Goal: Check status: Check status

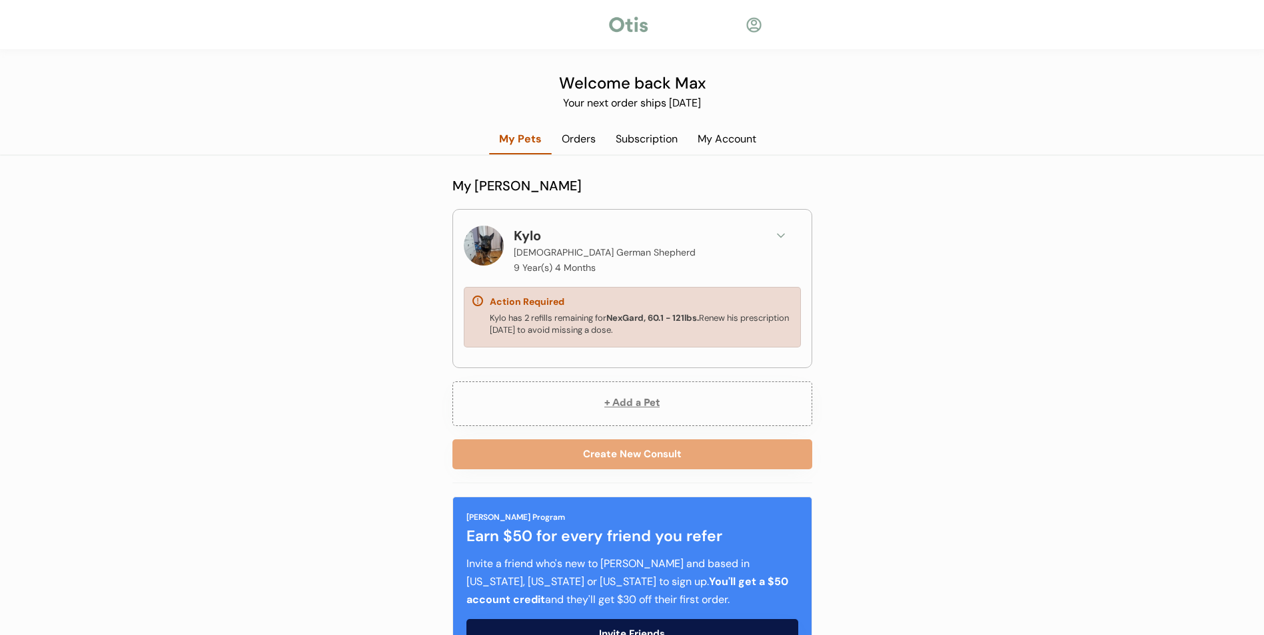
click at [647, 132] on div "Subscription" at bounding box center [646, 139] width 82 height 15
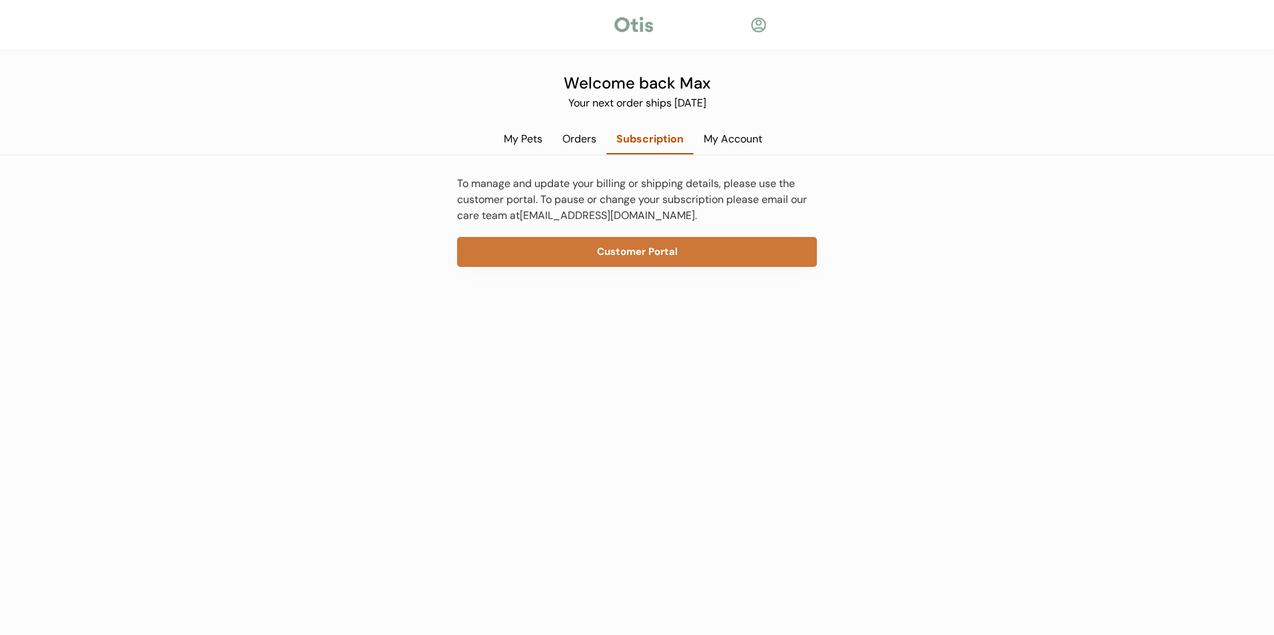
click at [687, 241] on button "Customer Portal" at bounding box center [637, 252] width 360 height 30
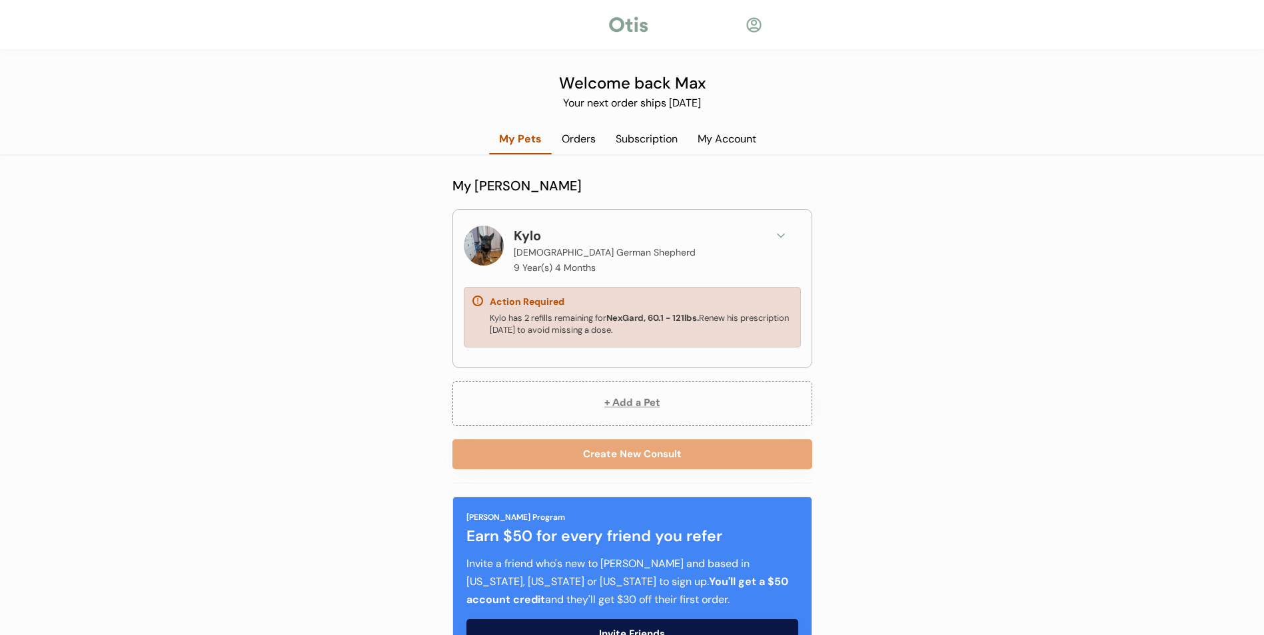
click at [643, 139] on div "Subscription" at bounding box center [646, 139] width 82 height 15
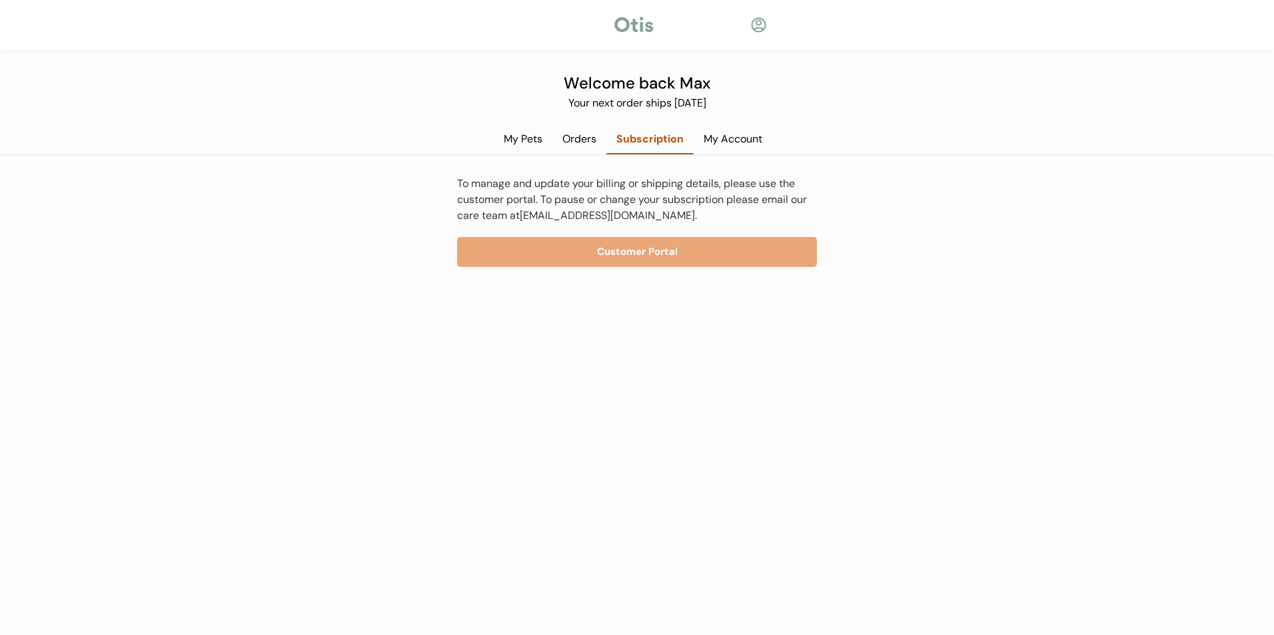
click at [721, 137] on div "My Account" at bounding box center [732, 139] width 79 height 15
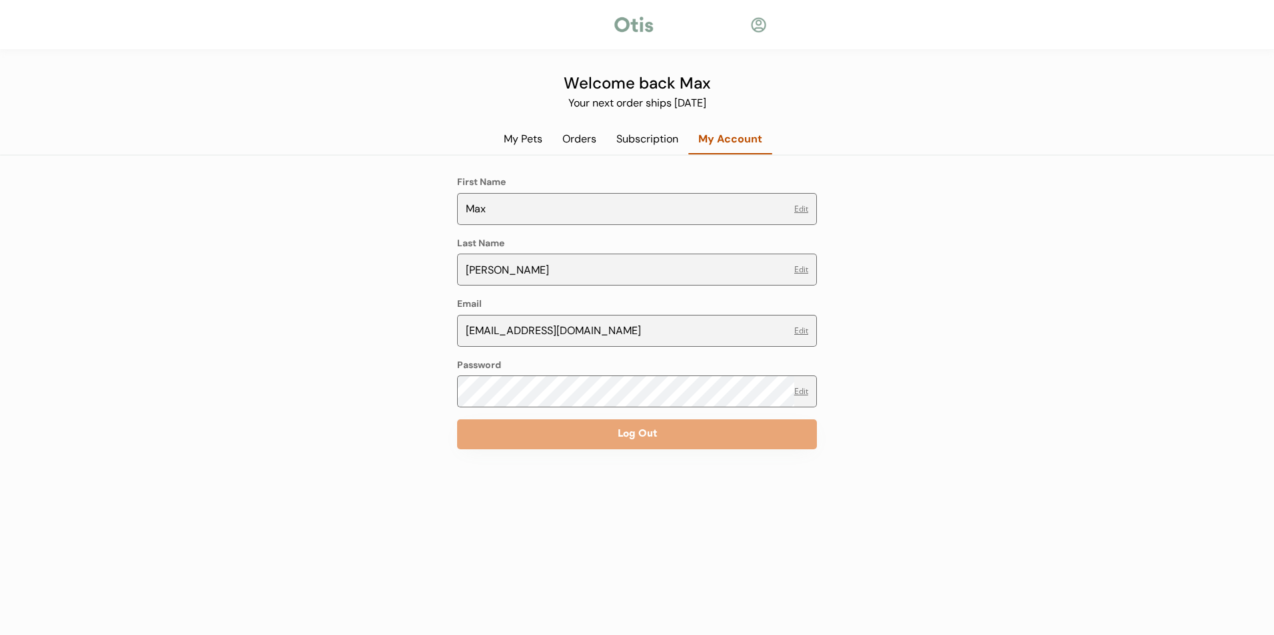
click at [692, 137] on div "My Account" at bounding box center [730, 139] width 84 height 15
click at [654, 136] on div "Subscription" at bounding box center [647, 139] width 82 height 15
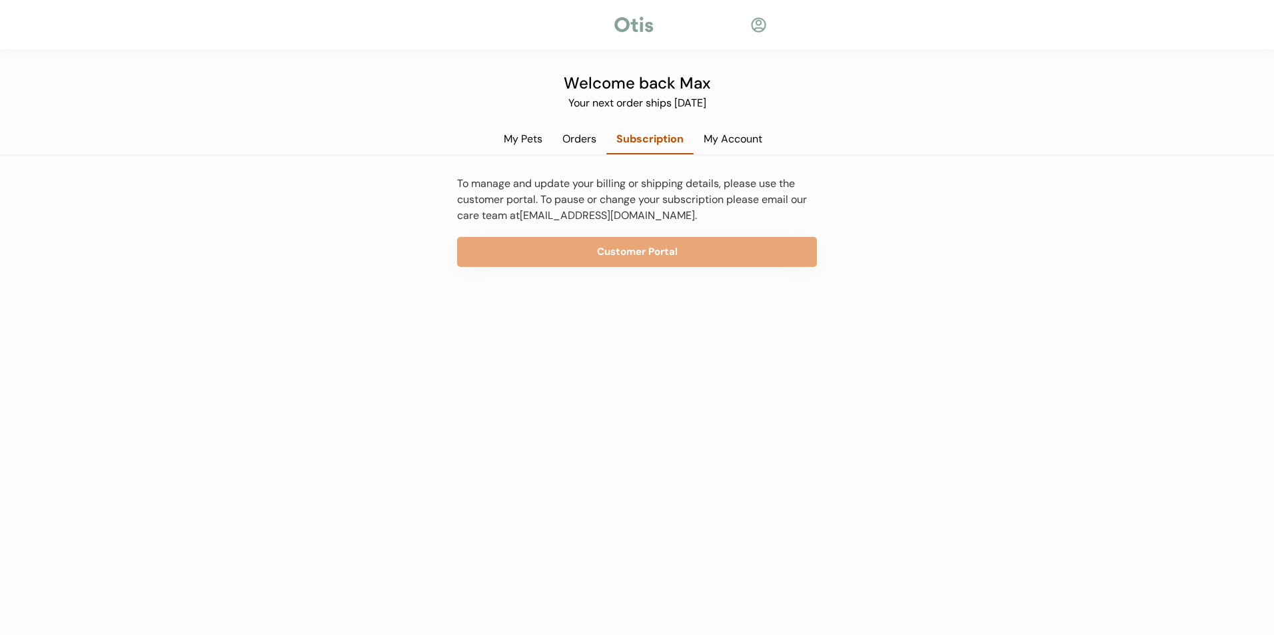
click at [584, 139] on div "Orders" at bounding box center [579, 139] width 54 height 15
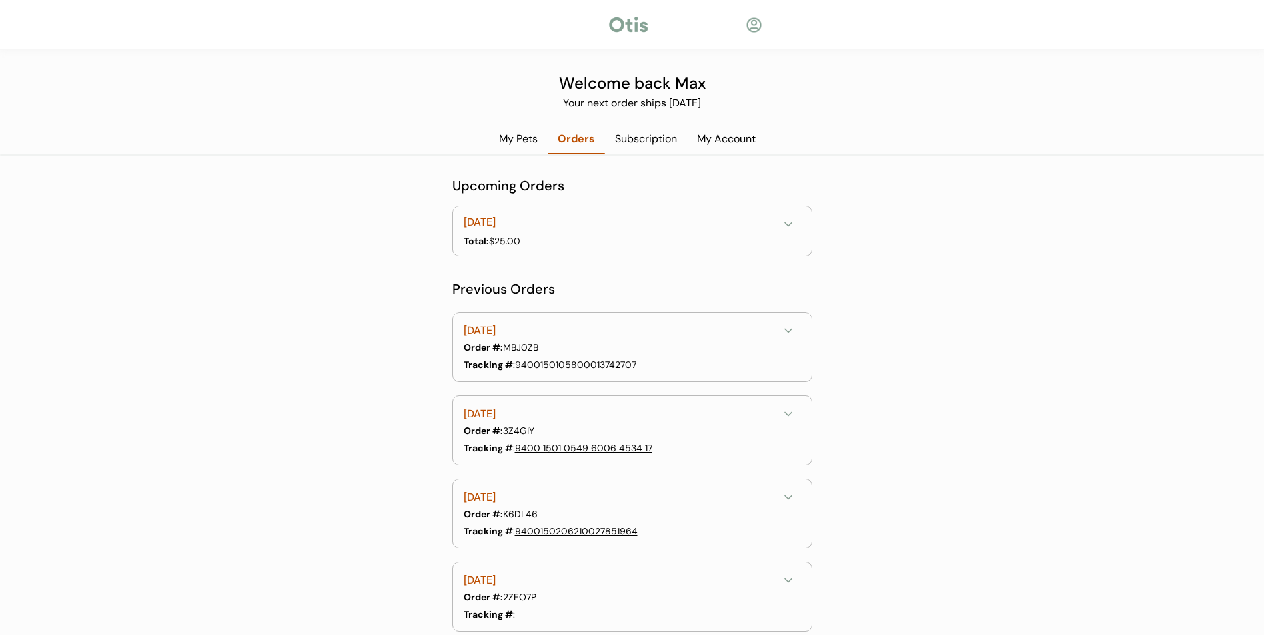
click at [611, 214] on div "August 22, 2025 Total: $25.00" at bounding box center [632, 230] width 358 height 49
drag, startPoint x: 621, startPoint y: 233, endPoint x: 642, endPoint y: 233, distance: 21.3
click at [622, 233] on div "August 22, 2025" at bounding box center [631, 224] width 334 height 20
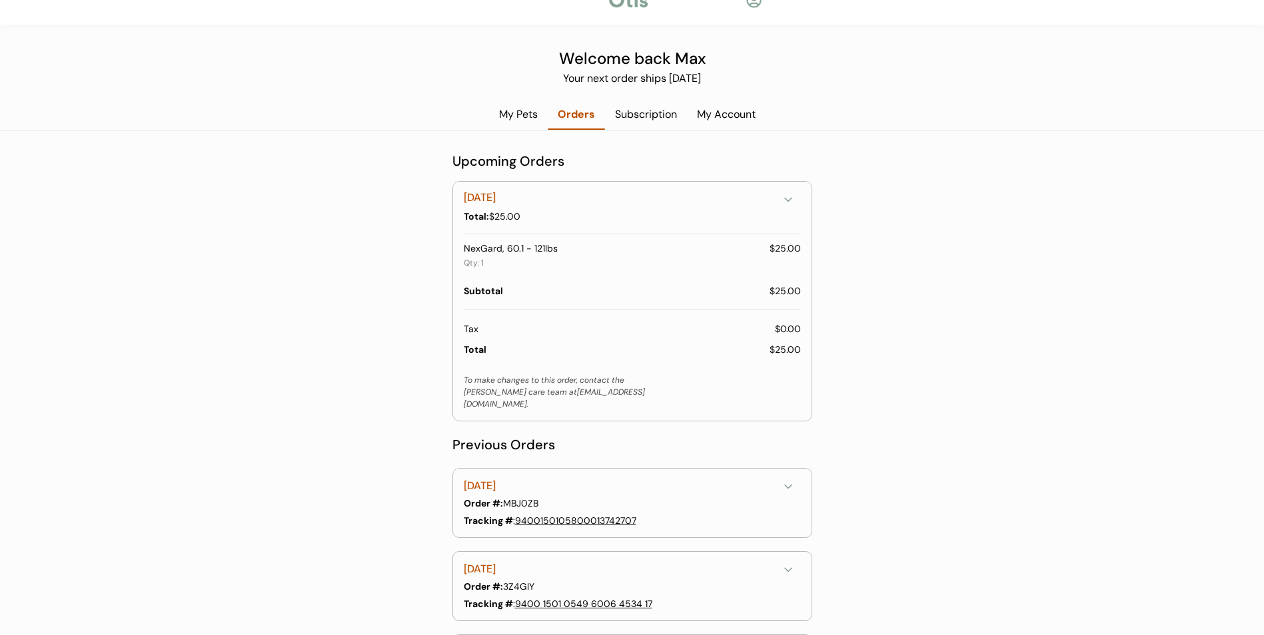
scroll to position [67, 0]
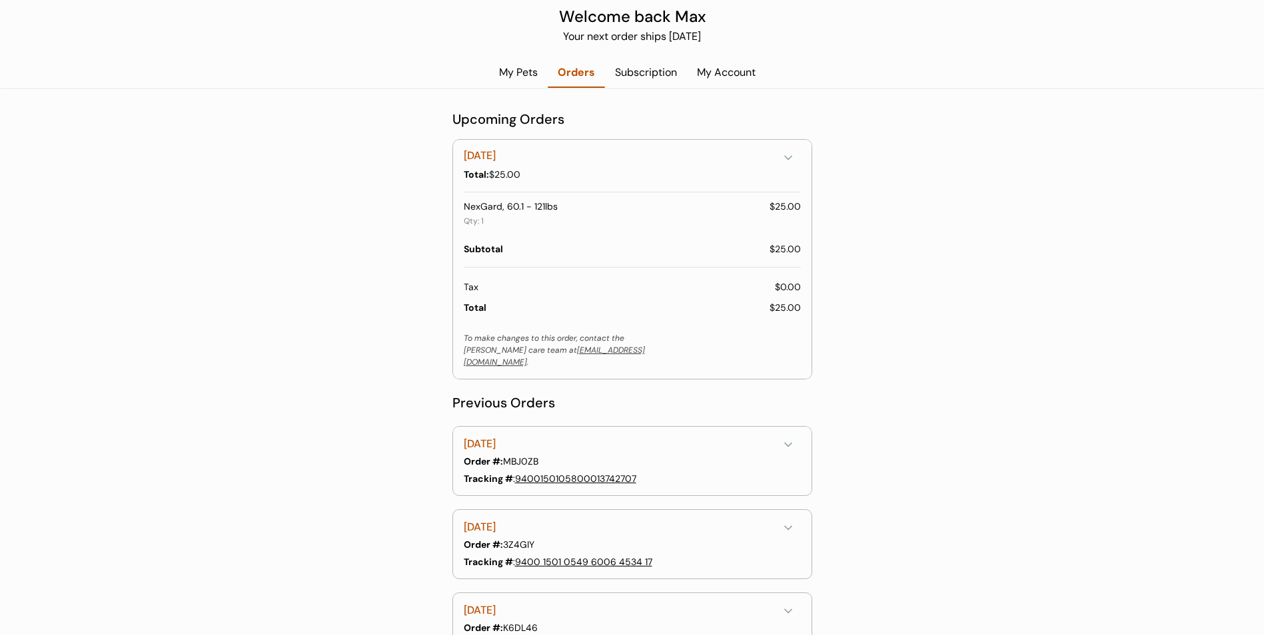
click at [519, 352] on link "[EMAIL_ADDRESS][DOMAIN_NAME]" at bounding box center [554, 356] width 181 height 23
drag, startPoint x: 613, startPoint y: 348, endPoint x: 565, endPoint y: 350, distance: 48.6
click at [565, 350] on div "To make changes to this order, contact the Otis care team at hello@otisforpets.…" at bounding box center [557, 350] width 187 height 36
drag, startPoint x: 565, startPoint y: 350, endPoint x: 508, endPoint y: 362, distance: 58.0
click at [508, 362] on div "Subtotal $25.00 Tax $0.00 Total $25.00 To make changes to this order, contact t…" at bounding box center [632, 311] width 358 height 136
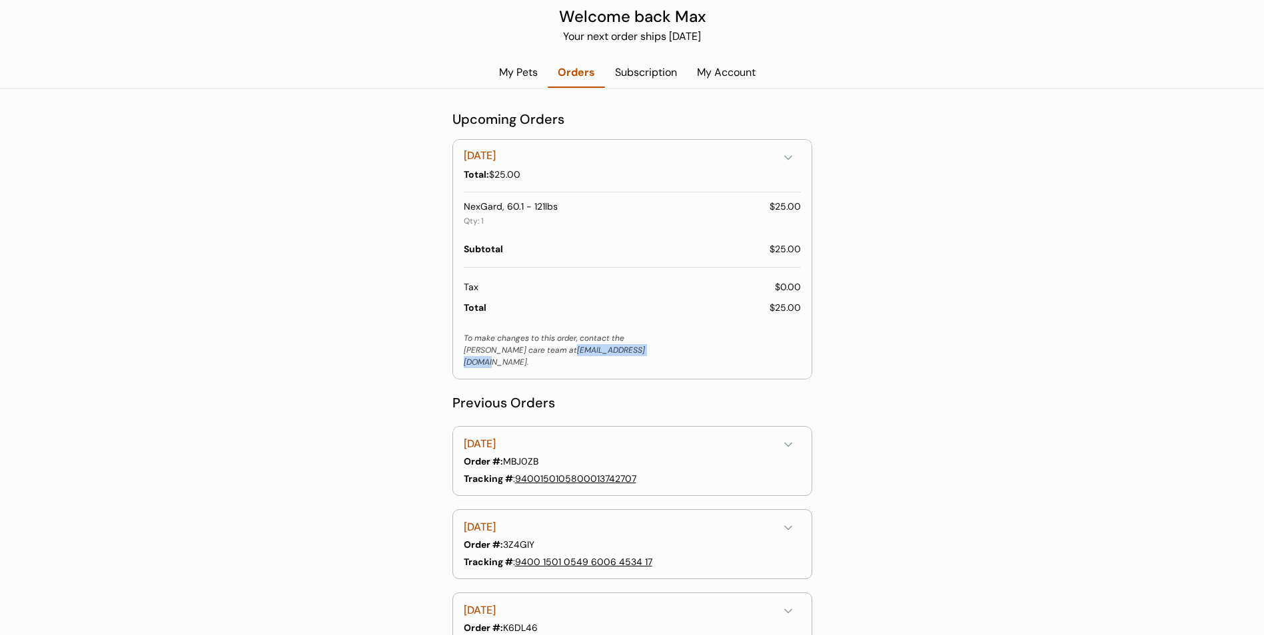
drag, startPoint x: 514, startPoint y: 358, endPoint x: 596, endPoint y: 357, distance: 82.6
click at [596, 357] on div "Subtotal $25.00 Tax $0.00 Total $25.00 To make changes to this order, contact t…" at bounding box center [632, 311] width 358 height 136
copy link "[EMAIL_ADDRESS][DOMAIN_NAME]"
click at [631, 282] on div "Tax $0.00" at bounding box center [632, 287] width 337 height 13
click at [965, 357] on div "Welcome back Max Your next order ships August 22, 2025 My Pets Orders Subscript…" at bounding box center [632, 603] width 1264 height 1340
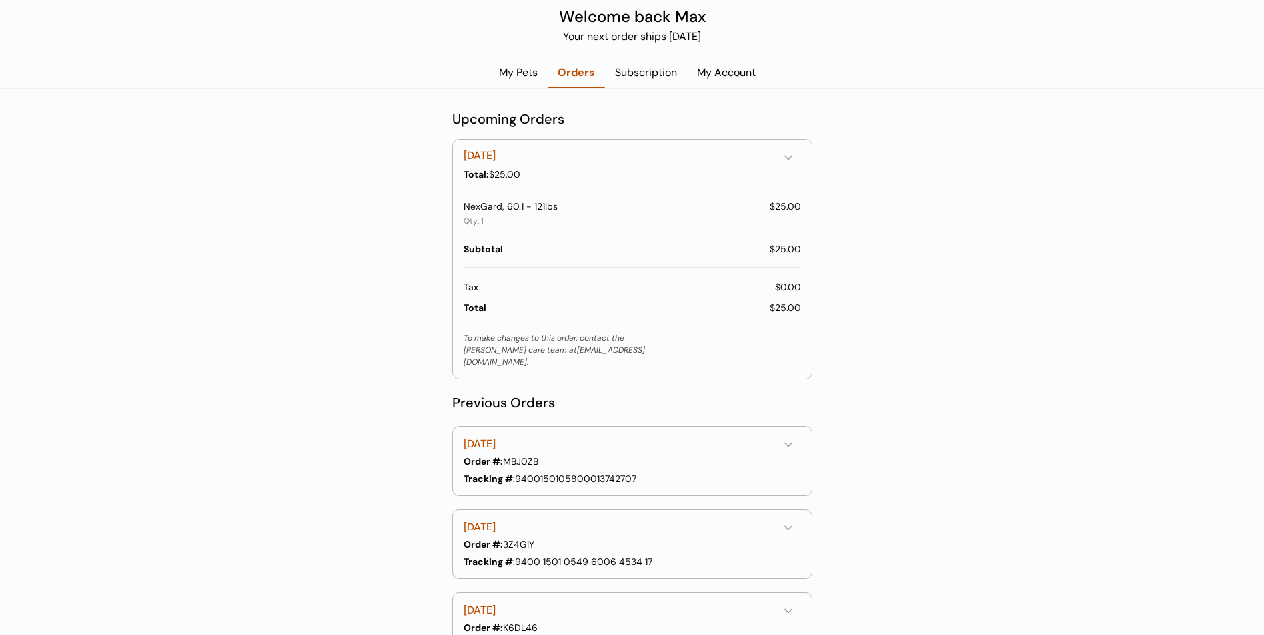
click at [965, 357] on div "Welcome back Max Your next order ships August 22, 2025 My Pets Orders Subscript…" at bounding box center [632, 603] width 1264 height 1340
